Goal: Register for event/course

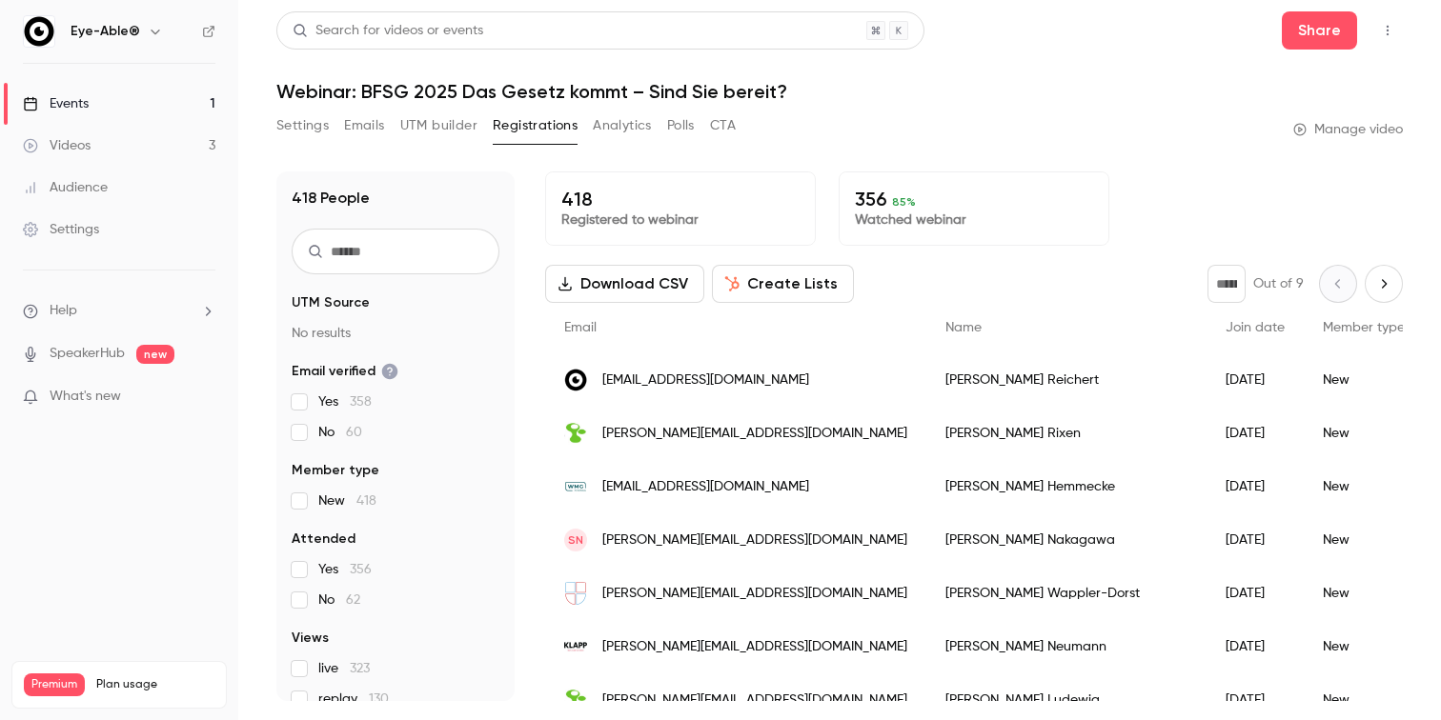
click at [81, 109] on div "Events" at bounding box center [56, 103] width 66 height 19
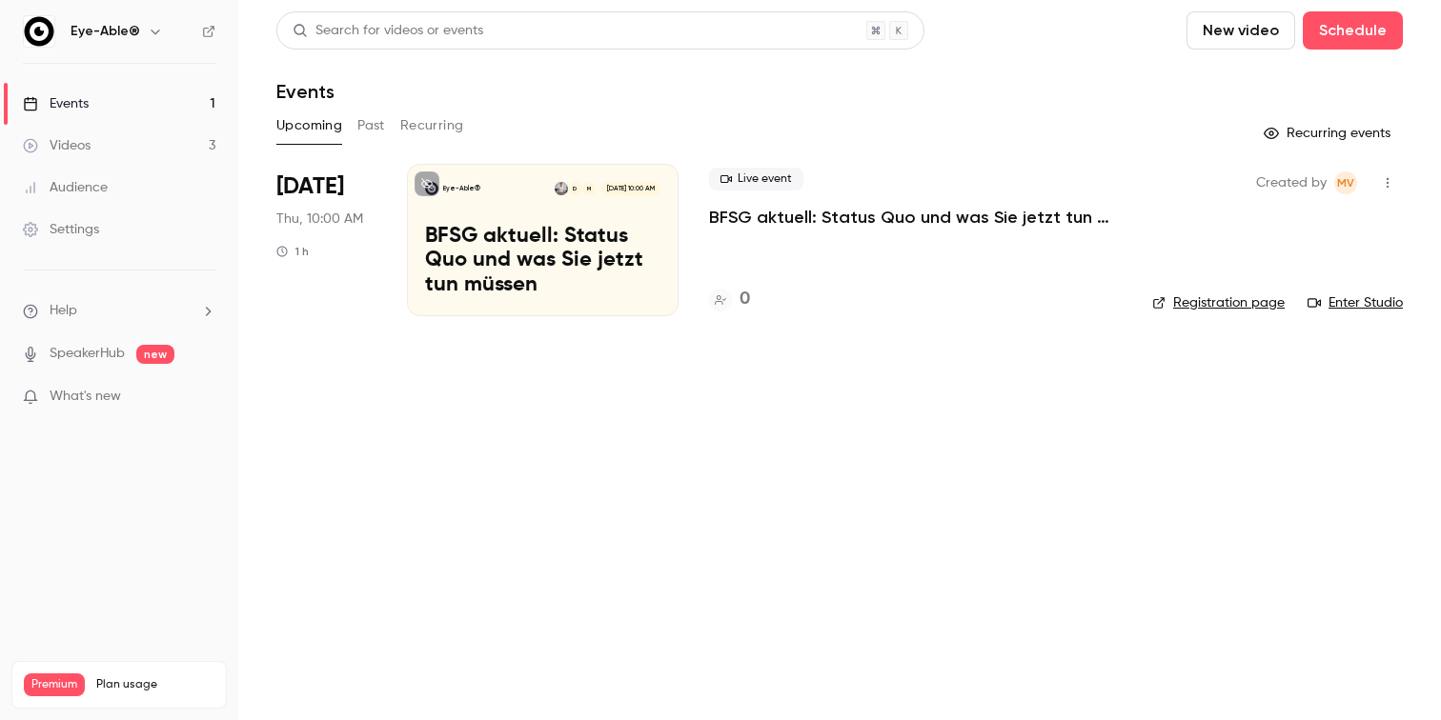
click at [507, 231] on p "BFSG aktuell: Status Quo und was Sie jetzt tun müssen" at bounding box center [542, 261] width 235 height 73
